Goal: Information Seeking & Learning: Learn about a topic

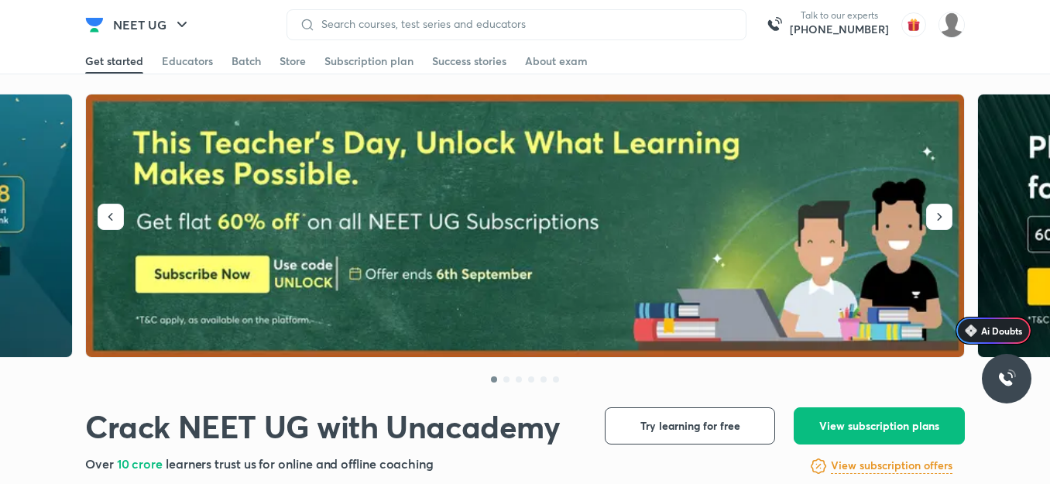
click at [97, 26] on img at bounding box center [94, 24] width 19 height 19
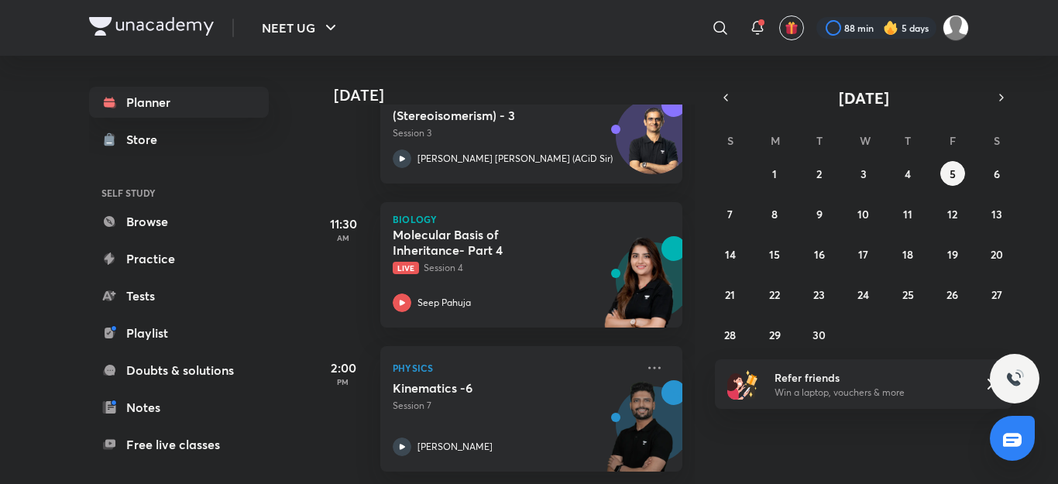
scroll to position [437, 0]
click at [729, 96] on icon "button" at bounding box center [725, 98] width 12 height 14
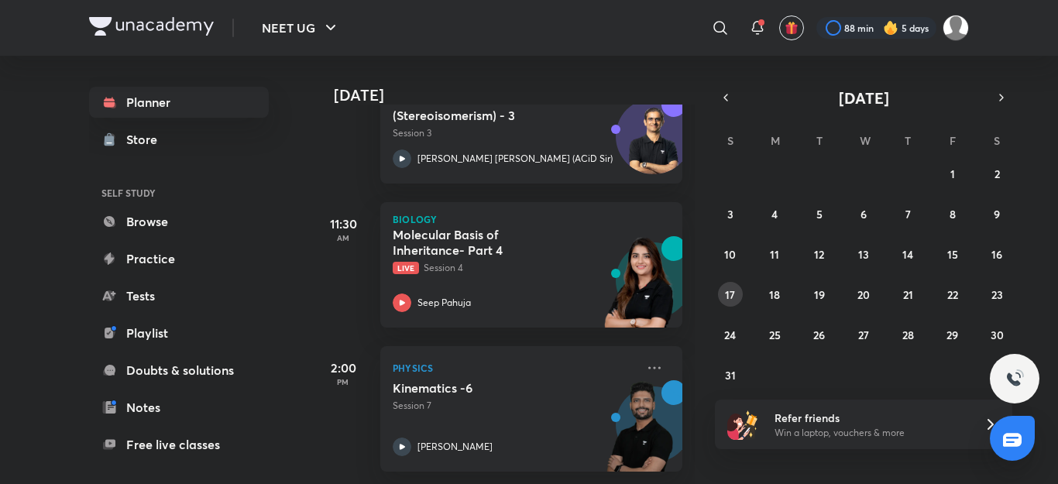
click at [729, 290] on abbr "17" at bounding box center [730, 294] width 10 height 15
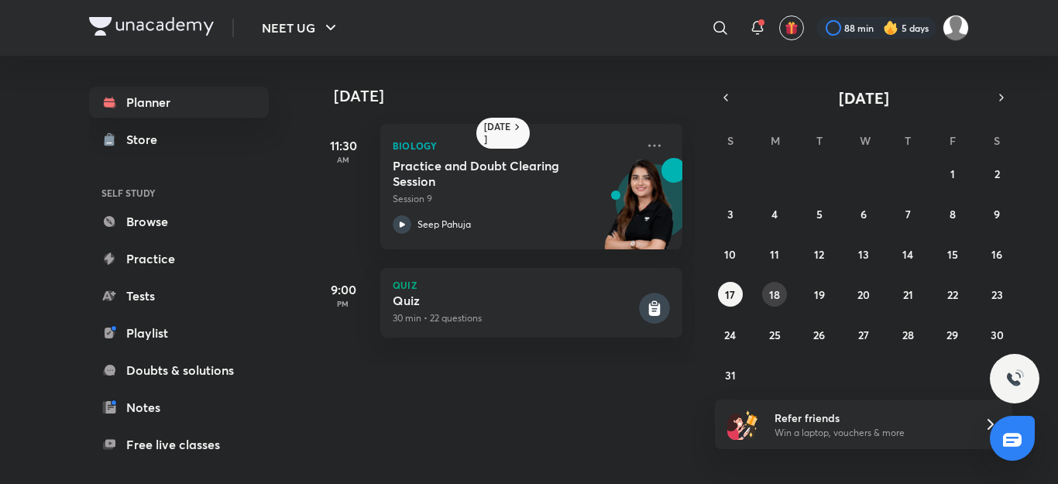
click at [778, 295] on abbr "18" at bounding box center [774, 294] width 11 height 15
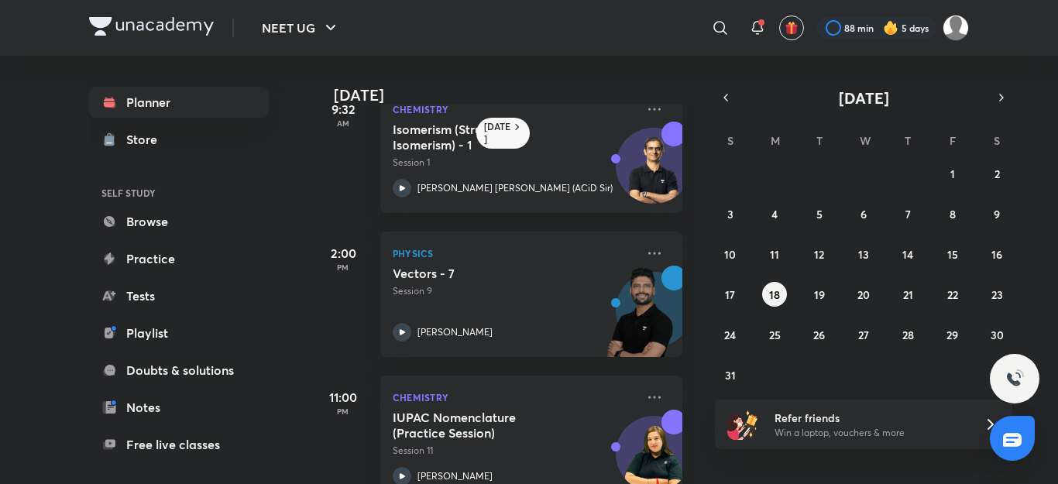
scroll to position [334, 0]
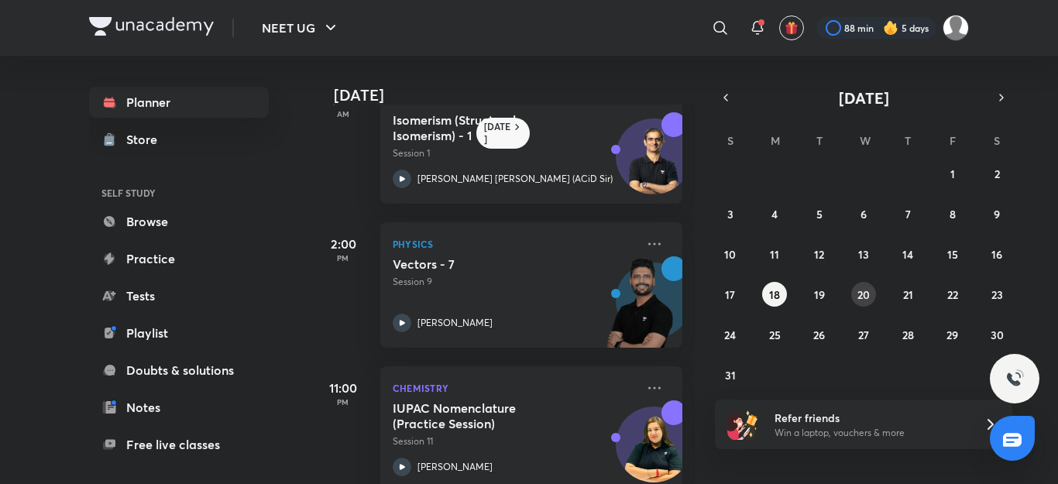
click at [862, 291] on abbr "20" at bounding box center [863, 294] width 12 height 15
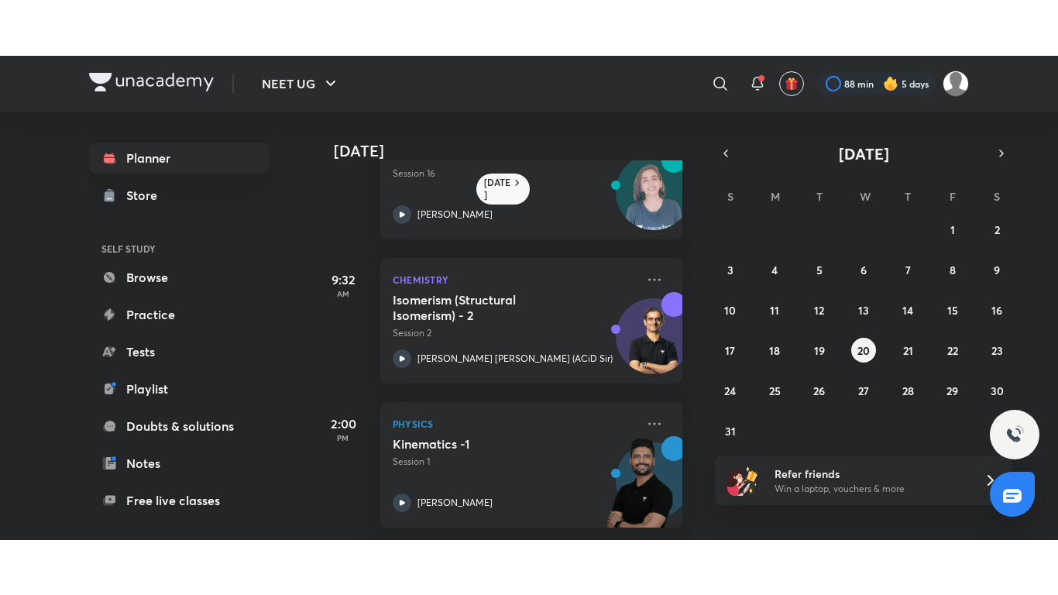
scroll to position [79, 0]
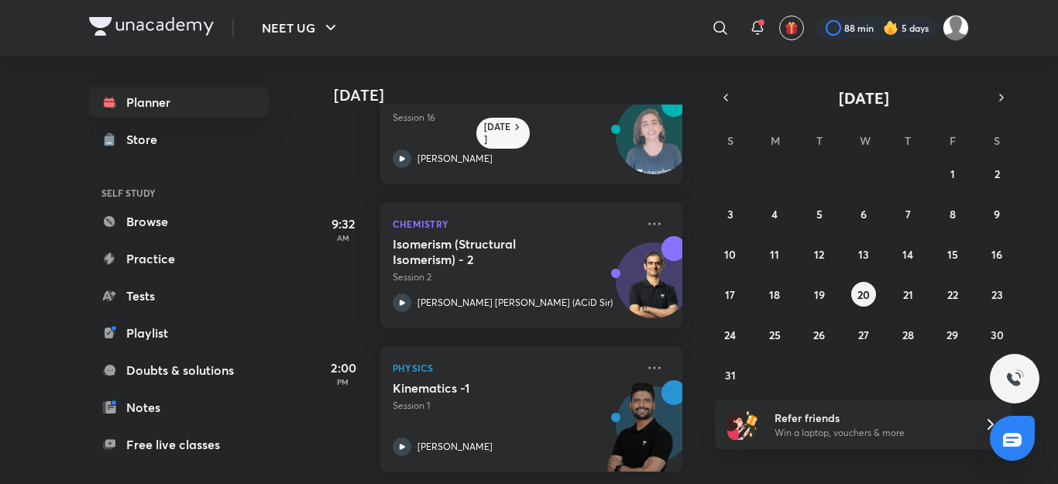
click at [475, 403] on div "Kinematics -1 Session 1 [PERSON_NAME]" at bounding box center [514, 418] width 243 height 76
